Goal: Transaction & Acquisition: Purchase product/service

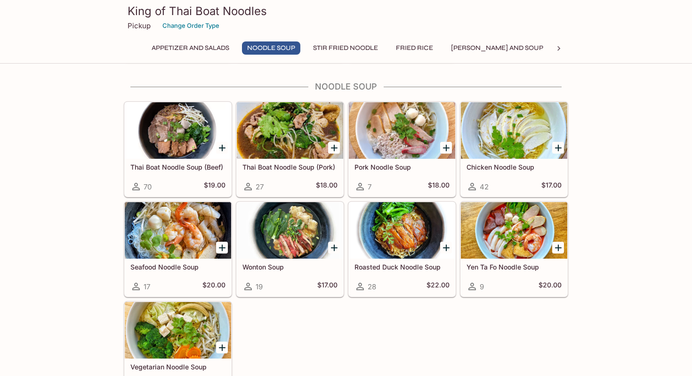
scroll to position [338, 0]
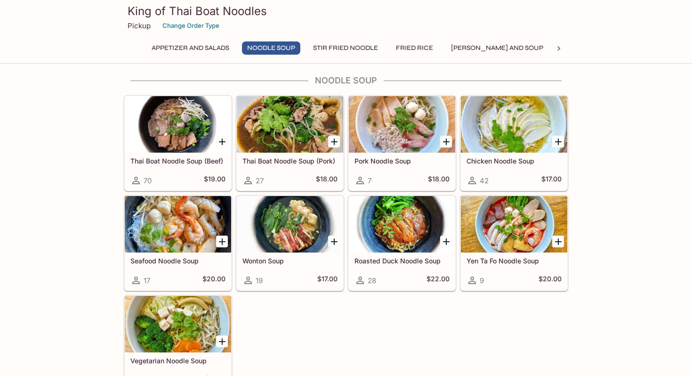
click at [415, 47] on button "Fried Rice" at bounding box center [415, 47] width 48 height 13
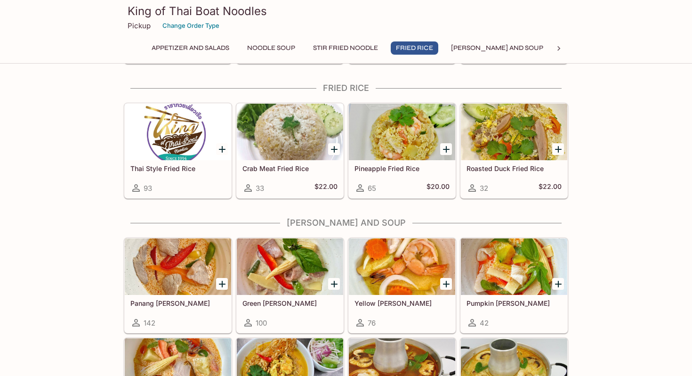
scroll to position [802, 0]
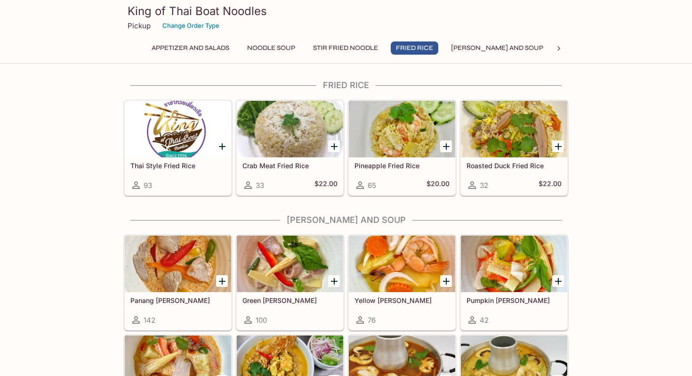
click at [555, 143] on icon "Add Roasted Duck Fried Rice" at bounding box center [558, 146] width 11 height 11
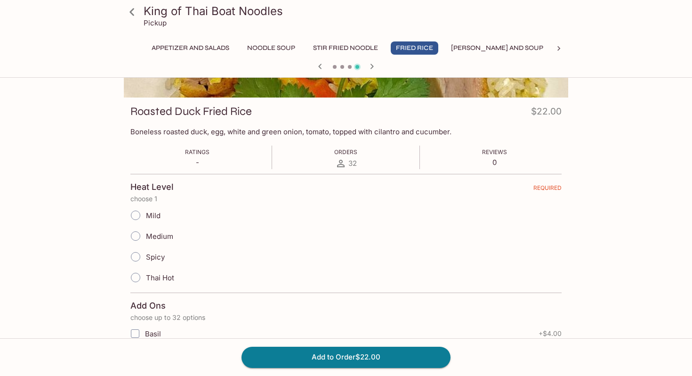
scroll to position [108, 0]
click at [158, 234] on span "Medium" at bounding box center [159, 237] width 27 height 9
click at [145, 234] on input "Medium" at bounding box center [136, 237] width 20 height 20
radio input "true"
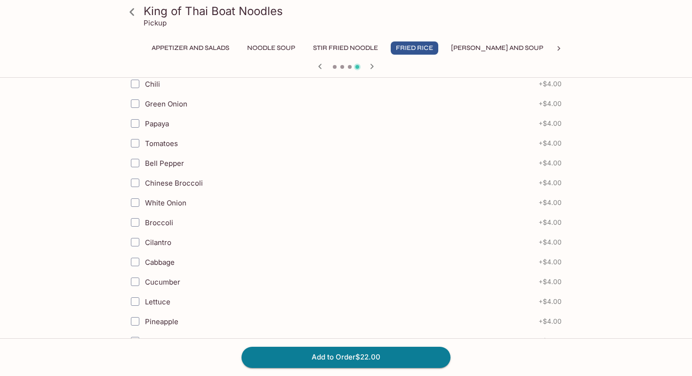
scroll to position [535, 0]
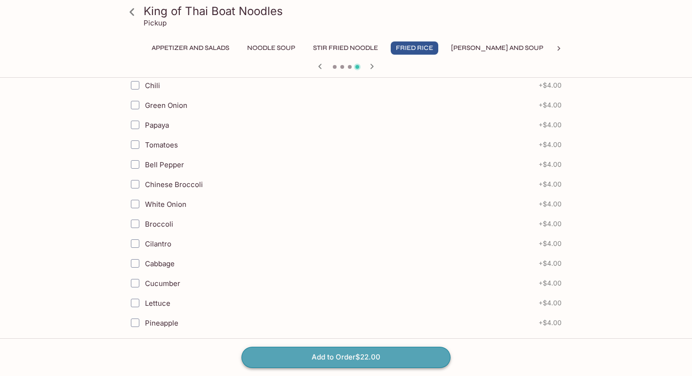
click at [377, 355] on button "Add to Order $22.00" at bounding box center [345, 356] width 209 height 21
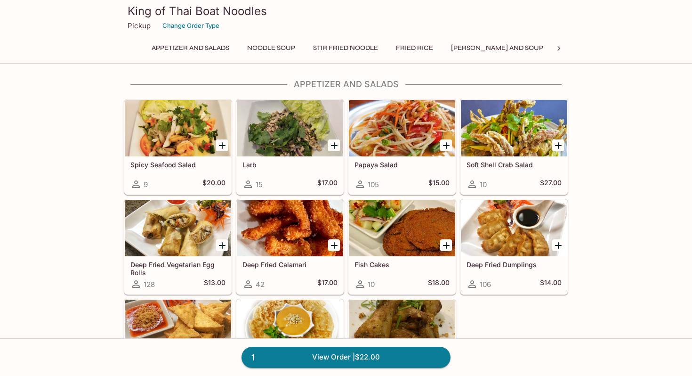
click at [492, 48] on button "[PERSON_NAME] and Soup" at bounding box center [497, 47] width 103 height 13
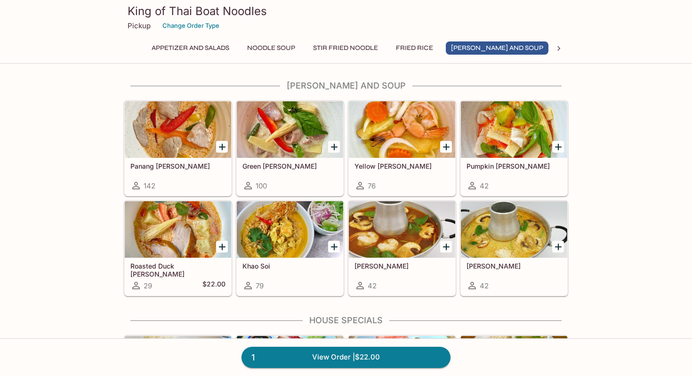
scroll to position [937, 0]
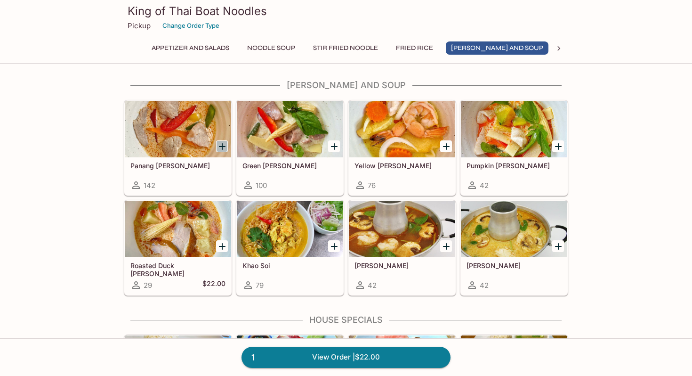
click at [224, 146] on icon "Add Panang Curry" at bounding box center [222, 146] width 7 height 7
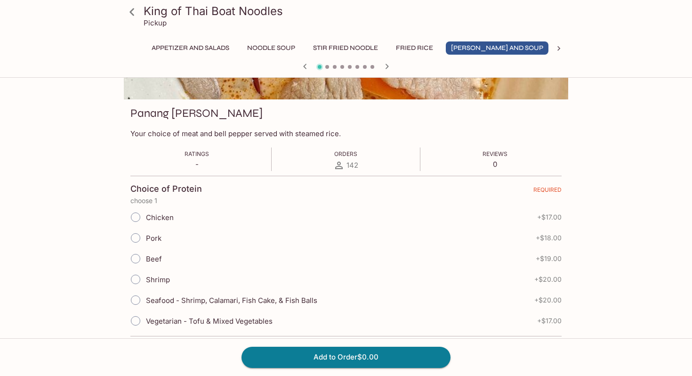
scroll to position [111, 0]
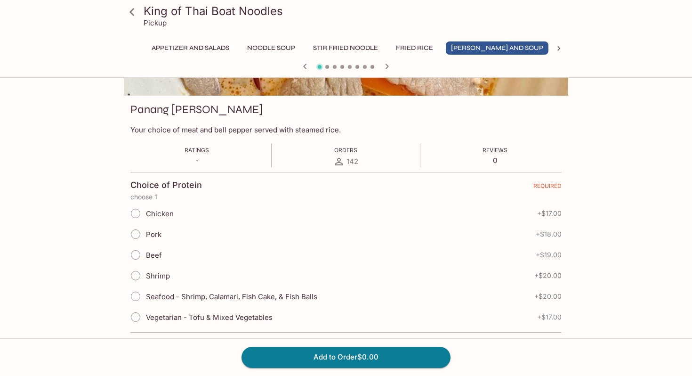
click at [136, 236] on input "Pork" at bounding box center [136, 234] width 20 height 20
radio input "true"
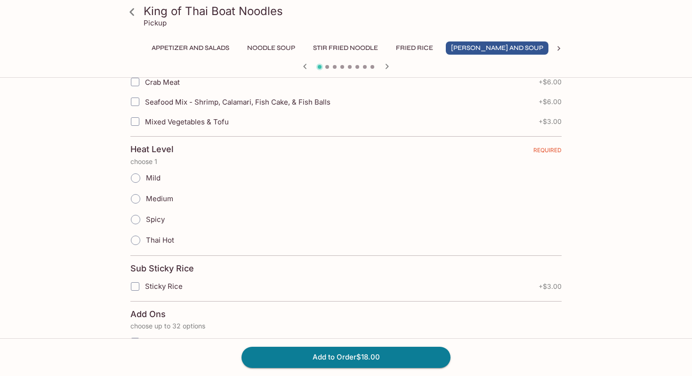
scroll to position [527, 0]
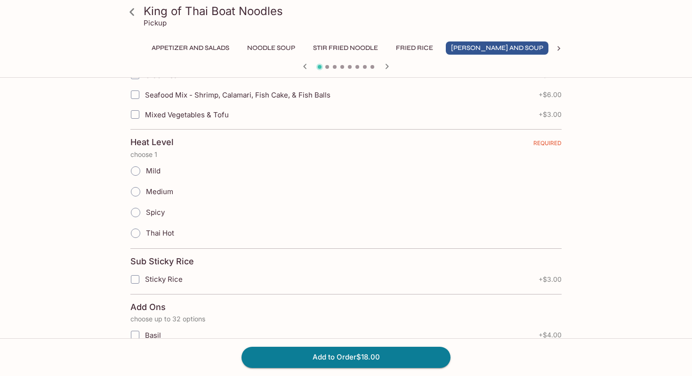
click at [154, 187] on span "Medium" at bounding box center [159, 191] width 27 height 9
click at [145, 186] on input "Medium" at bounding box center [136, 192] width 20 height 20
radio input "true"
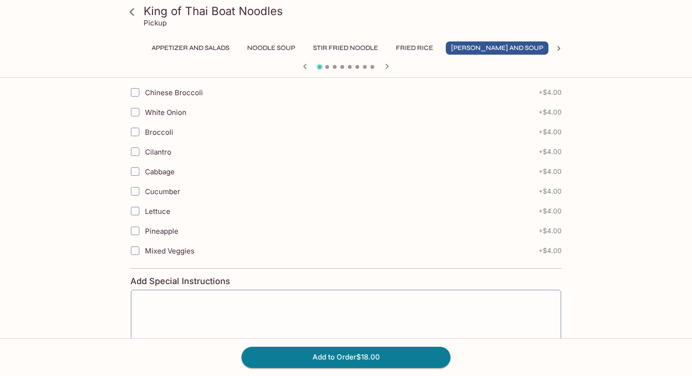
scroll to position [1100, 0]
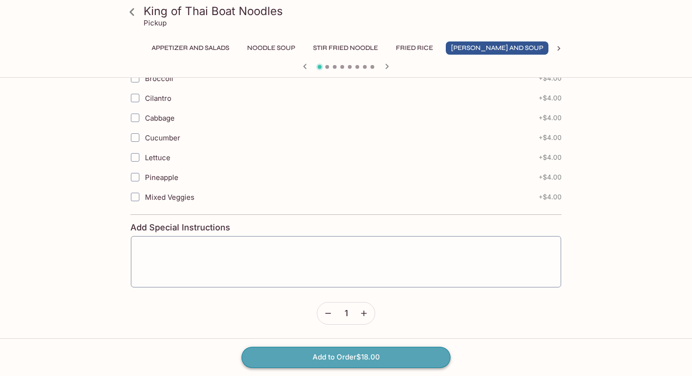
click at [327, 359] on button "Add to Order $18.00" at bounding box center [345, 356] width 209 height 21
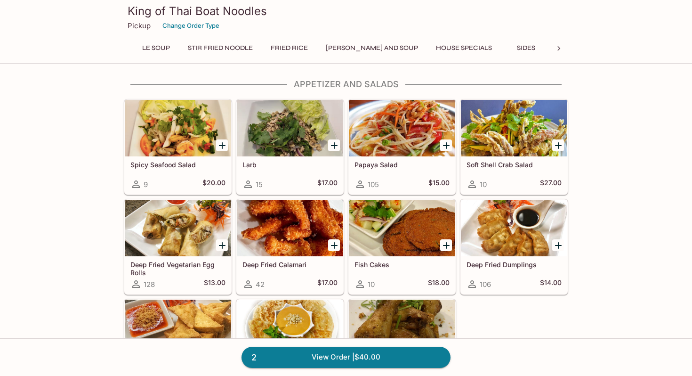
scroll to position [0, 151]
click at [479, 48] on button "Sides" at bounding box center [500, 47] width 42 height 13
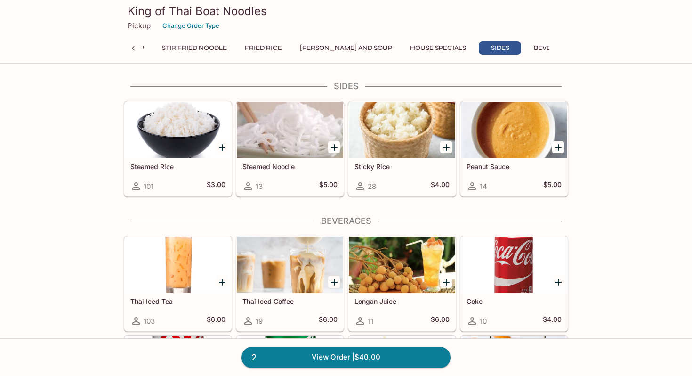
scroll to position [1405, 0]
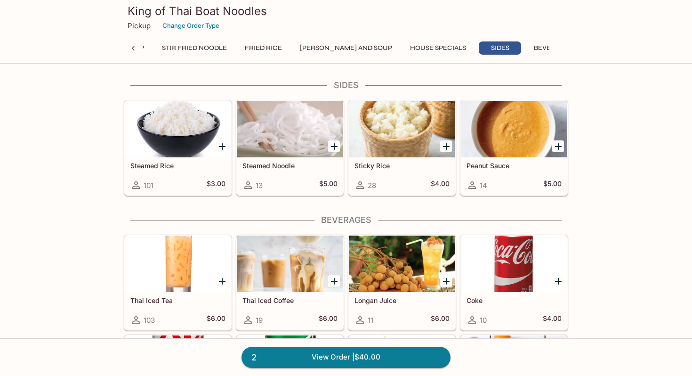
click at [555, 153] on div at bounding box center [557, 146] width 19 height 19
click at [555, 147] on icon "Add Peanut Sauce" at bounding box center [558, 146] width 11 height 11
click at [529, 52] on button "Beverages" at bounding box center [553, 47] width 49 height 13
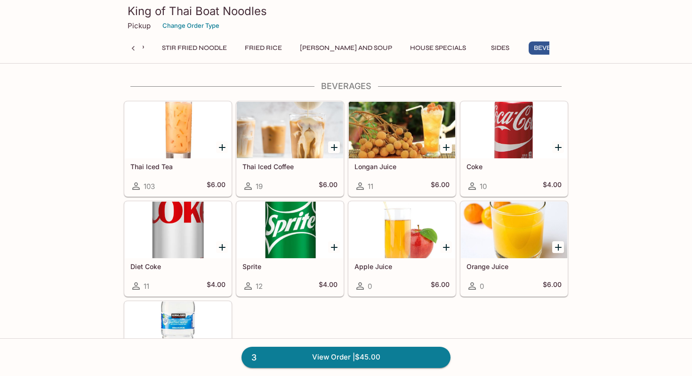
scroll to position [1540, 0]
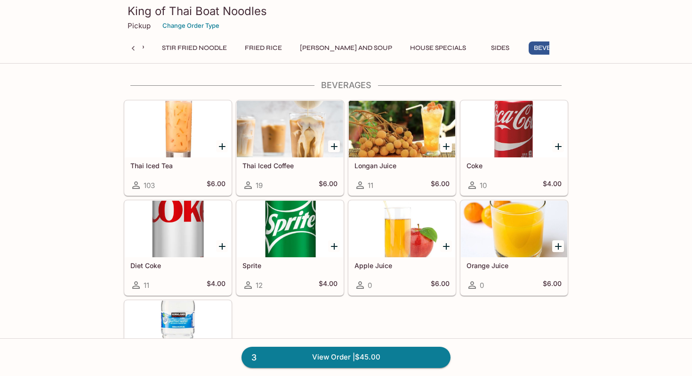
click at [558, 144] on icon "Add Coke" at bounding box center [558, 146] width 11 height 11
click at [224, 145] on icon "Add Thai Iced Tea" at bounding box center [222, 146] width 7 height 7
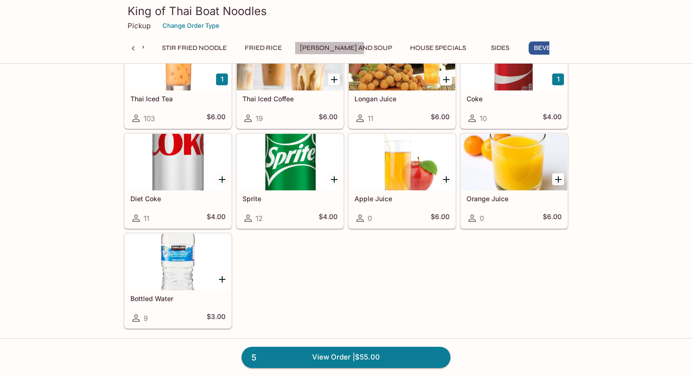
click at [327, 48] on button "[PERSON_NAME] and Soup" at bounding box center [346, 47] width 103 height 13
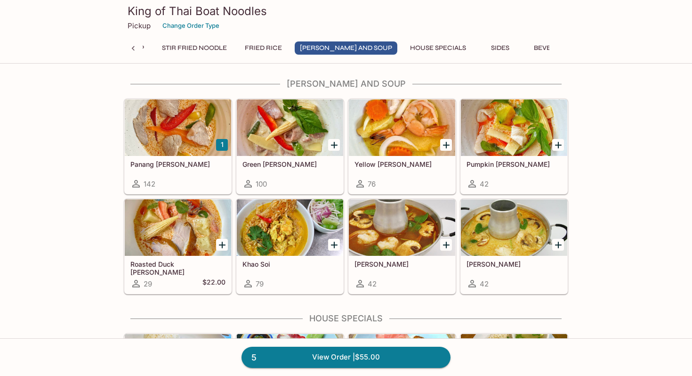
scroll to position [937, 0]
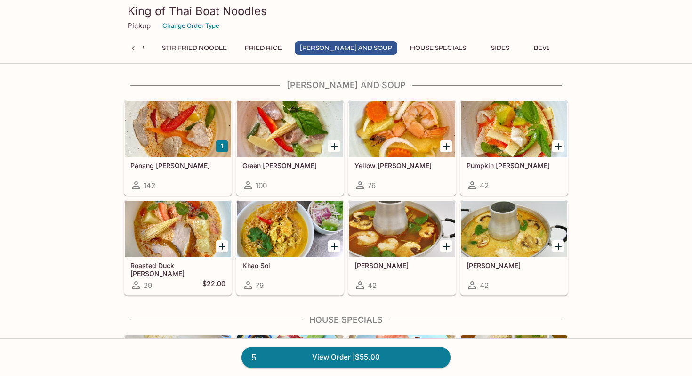
click at [332, 241] on icon "Add Khao Soi" at bounding box center [334, 246] width 11 height 11
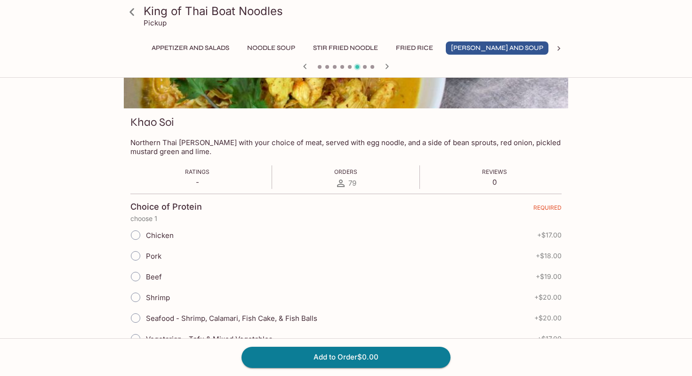
scroll to position [99, 0]
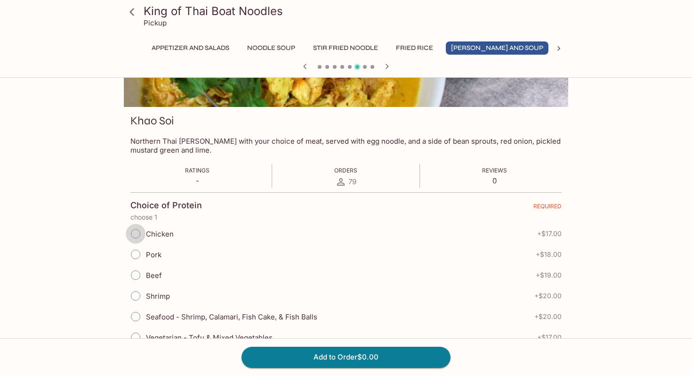
click at [143, 234] on input "Chicken" at bounding box center [136, 234] width 20 height 20
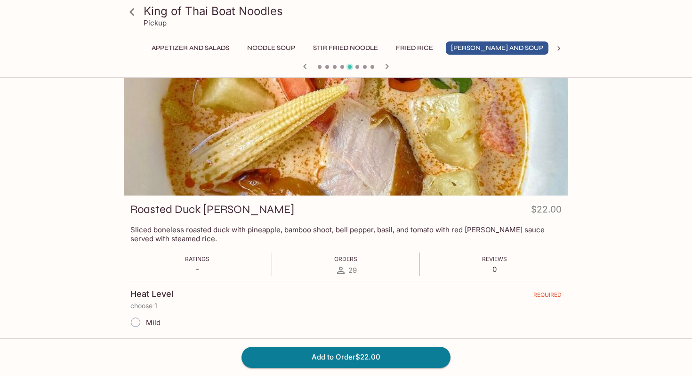
scroll to position [13, 0]
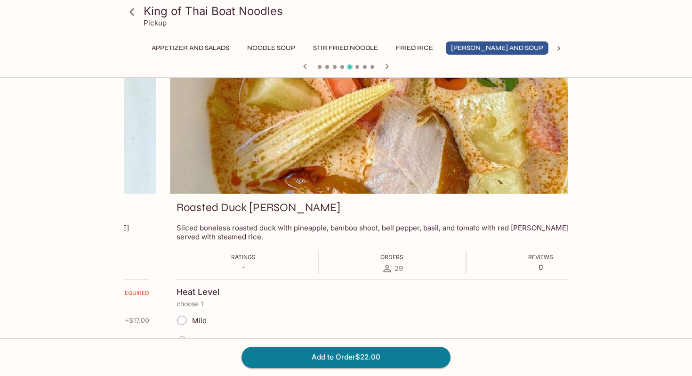
click at [386, 223] on p "Sliced boneless roasted duck with pineapple, bamboo shoot, bell pepper, basil, …" at bounding box center [392, 232] width 431 height 18
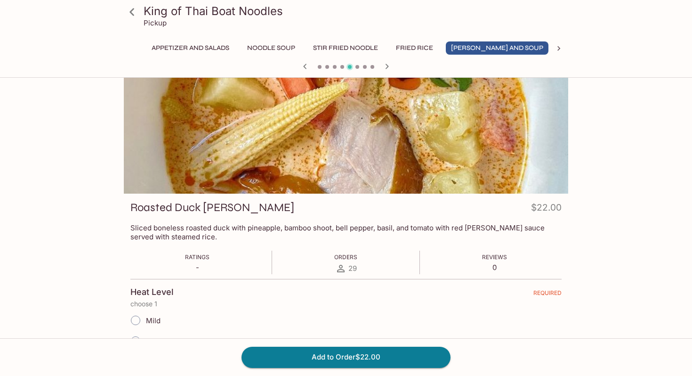
scroll to position [354, 0]
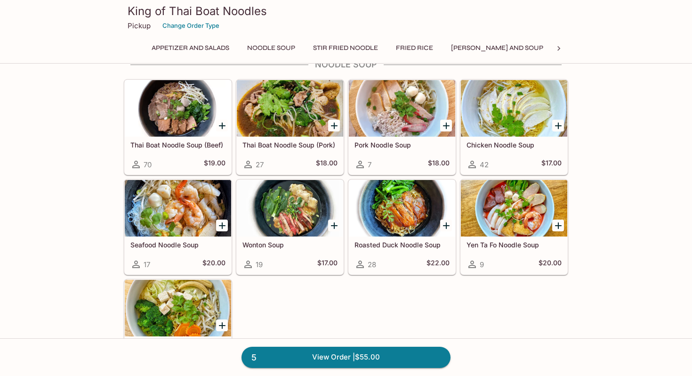
click at [457, 51] on button "[PERSON_NAME] and Soup" at bounding box center [497, 47] width 103 height 13
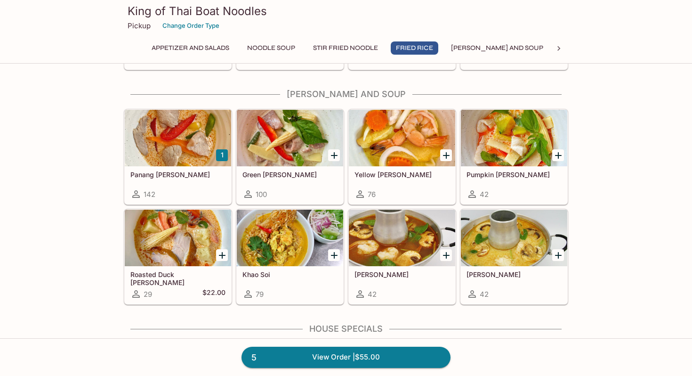
scroll to position [937, 0]
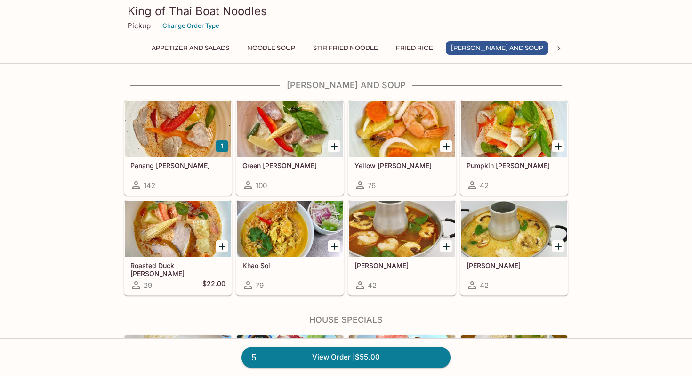
click at [336, 245] on icon "Add Khao Soi" at bounding box center [334, 246] width 11 height 11
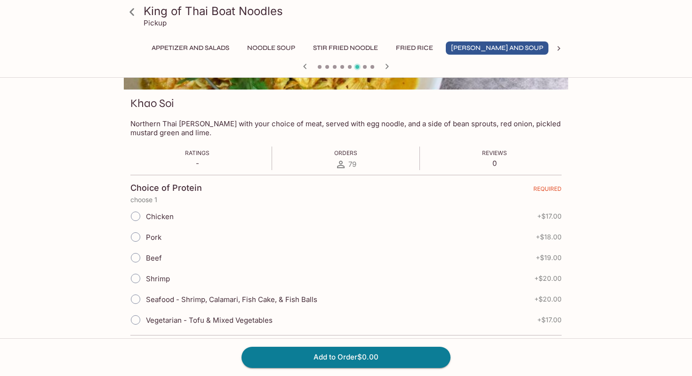
scroll to position [129, 0]
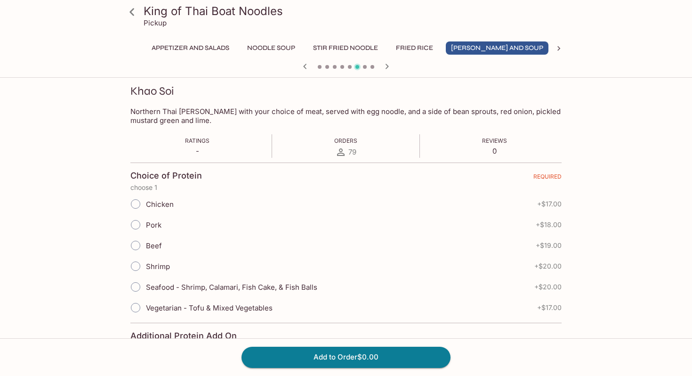
click at [134, 202] on input "Chicken" at bounding box center [136, 204] width 20 height 20
radio input "true"
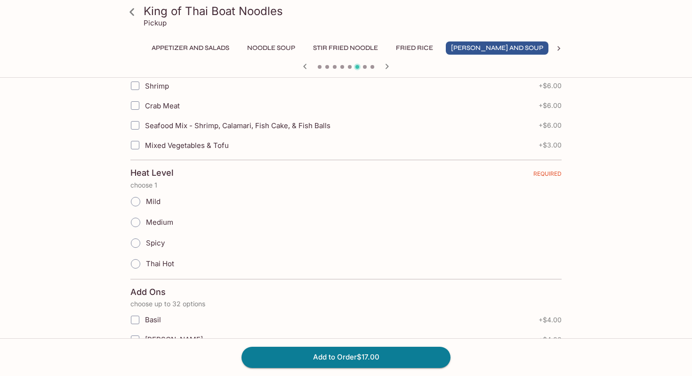
scroll to position [525, 0]
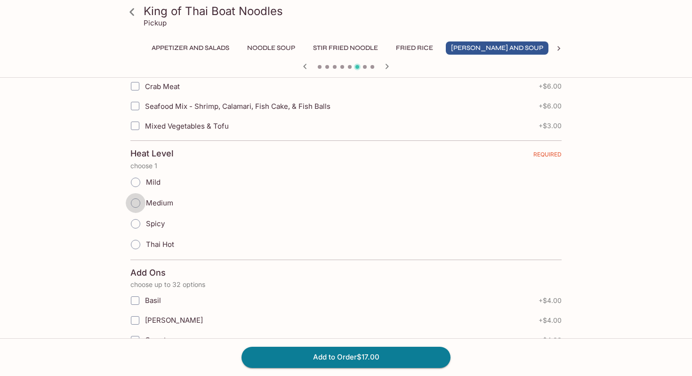
click at [137, 200] on input "Medium" at bounding box center [136, 203] width 20 height 20
radio input "true"
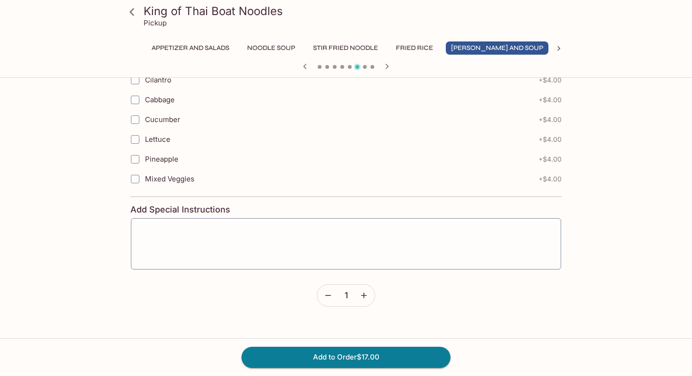
scroll to position [1110, 0]
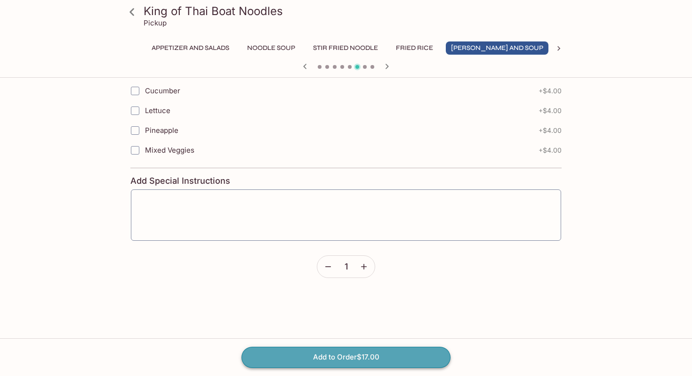
click at [353, 356] on button "Add to Order $17.00" at bounding box center [345, 356] width 209 height 21
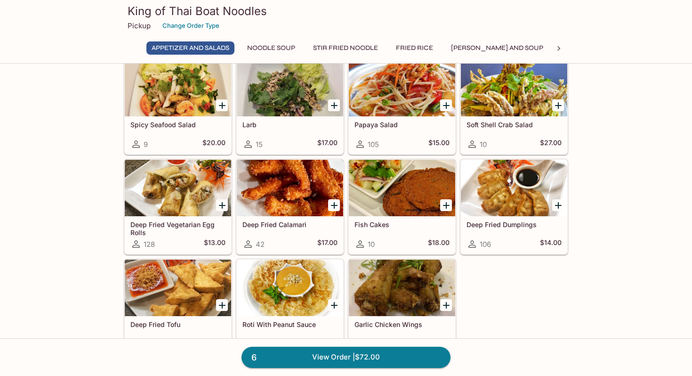
scroll to position [41, 0]
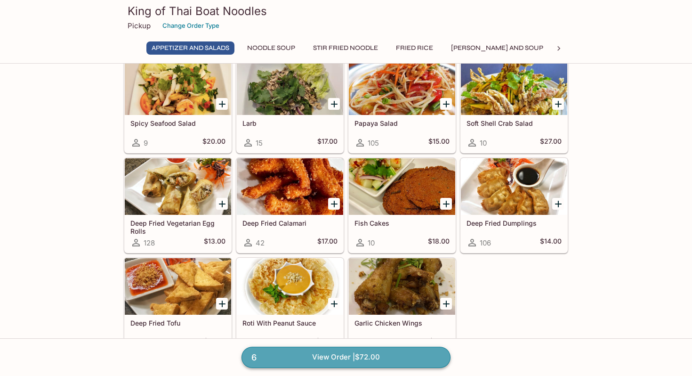
click at [370, 354] on link "6 View Order | $72.00" at bounding box center [345, 356] width 209 height 21
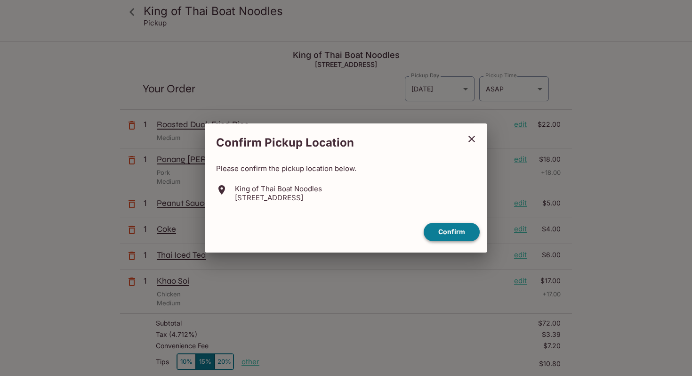
click at [437, 227] on button "Confirm" at bounding box center [452, 232] width 56 height 18
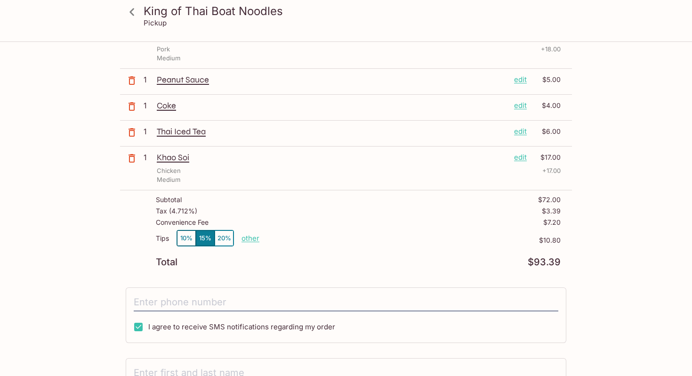
scroll to position [124, 0]
drag, startPoint x: 543, startPoint y: 222, endPoint x: 562, endPoint y: 222, distance: 19.3
click at [562, 222] on div "Subtotal $72.00 Tax ( 4.712% ) $3.39 Convenience Fee $7.20 Tips 10% 15% 20% oth…" at bounding box center [346, 231] width 452 height 82
click at [250, 233] on p "other" at bounding box center [250, 237] width 18 height 9
click at [180, 236] on button "10%" at bounding box center [186, 238] width 19 height 16
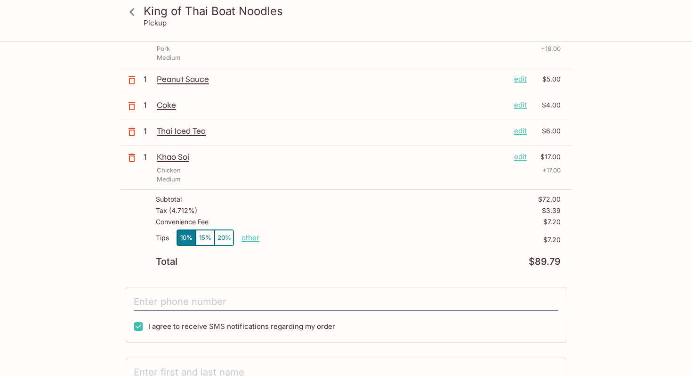
click at [245, 238] on p "other" at bounding box center [250, 237] width 18 height 9
click at [309, 237] on input "7.20" at bounding box center [305, 238] width 30 height 10
type input "5.00"
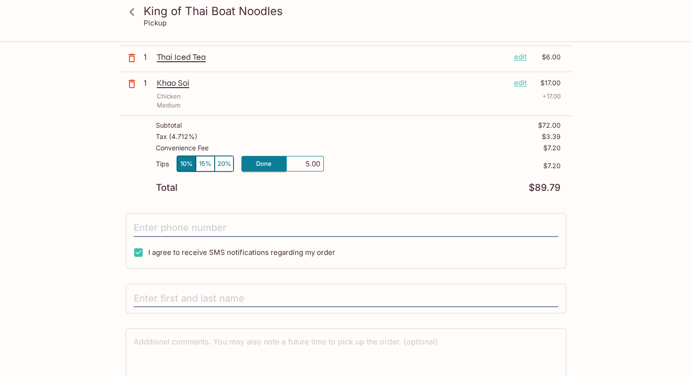
scroll to position [204, 0]
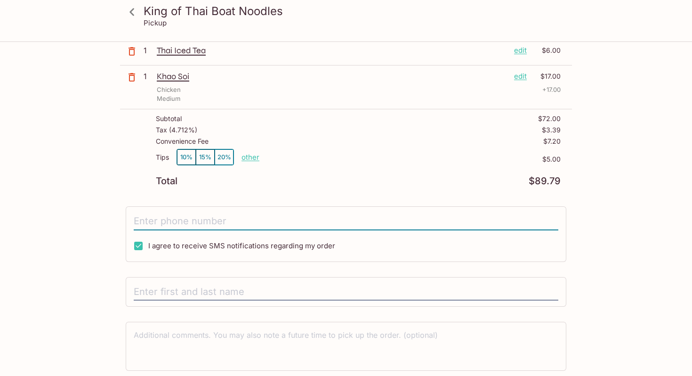
click at [329, 223] on input "tel" at bounding box center [346, 221] width 425 height 18
type input "9787604060"
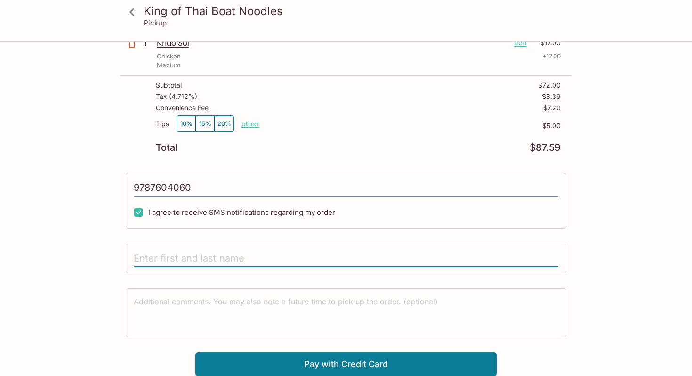
click at [265, 259] on input "text" at bounding box center [346, 258] width 425 height 18
type input "[PERSON_NAME]"
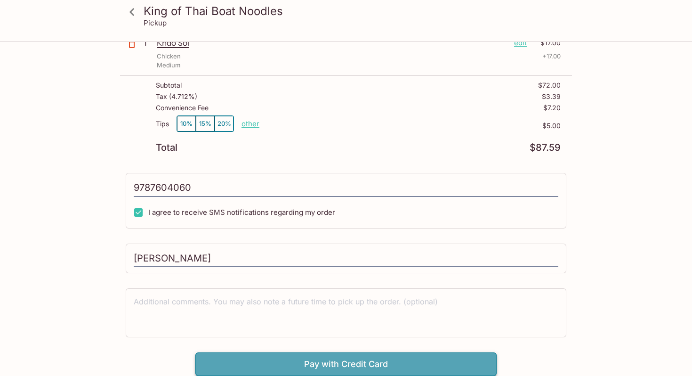
click at [339, 361] on button "Pay with Credit Card" at bounding box center [345, 364] width 301 height 24
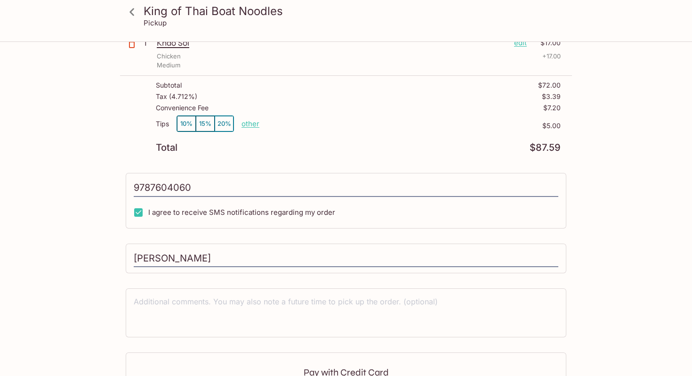
type input "[PHONE_NUMBER]"
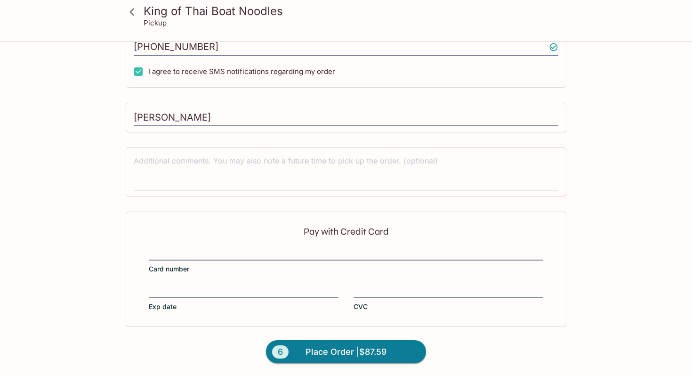
scroll to position [379, 0]
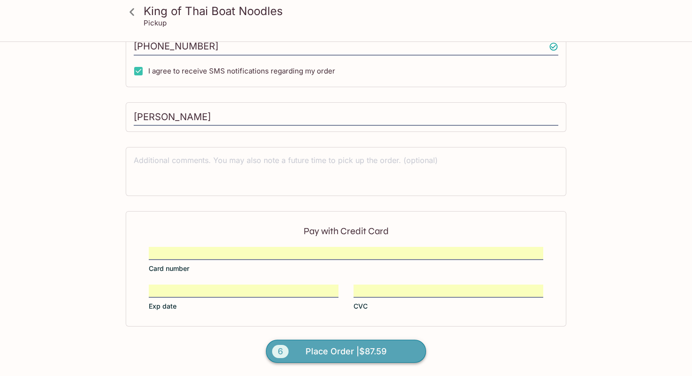
click at [370, 352] on span "Place Order | $87.59" at bounding box center [345, 351] width 81 height 15
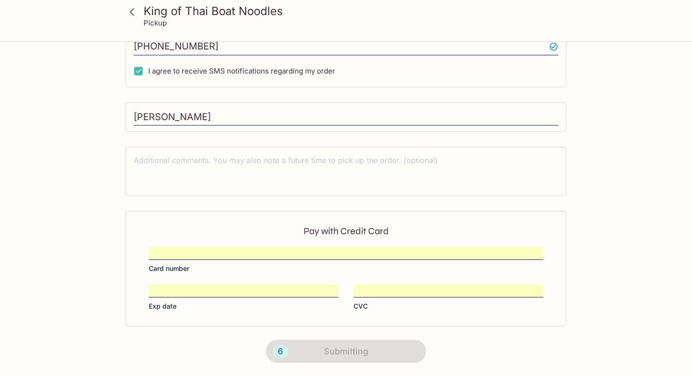
scroll to position [171, 0]
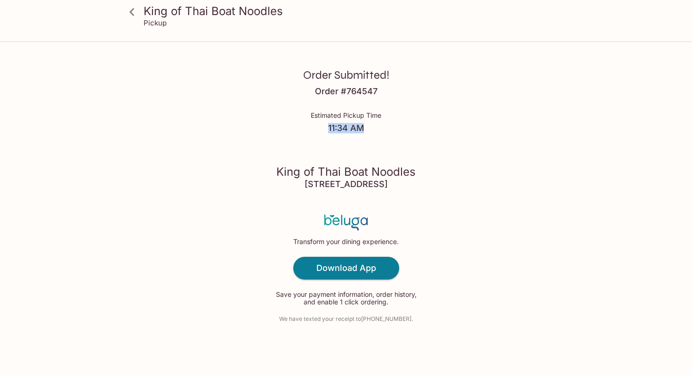
drag, startPoint x: 322, startPoint y: 131, endPoint x: 369, endPoint y: 131, distance: 47.1
click at [369, 131] on h4 "11:34 AM" at bounding box center [346, 128] width 71 height 10
drag, startPoint x: 303, startPoint y: 115, endPoint x: 391, endPoint y: 149, distance: 94.2
click at [391, 149] on div "Order Submitted! Order # 764547 Estimated Pickup Time 11:34 AM King of Thai Boa…" at bounding box center [346, 188] width 602 height 376
click at [136, 14] on icon at bounding box center [132, 12] width 16 height 16
